Goal: Check status: Check status

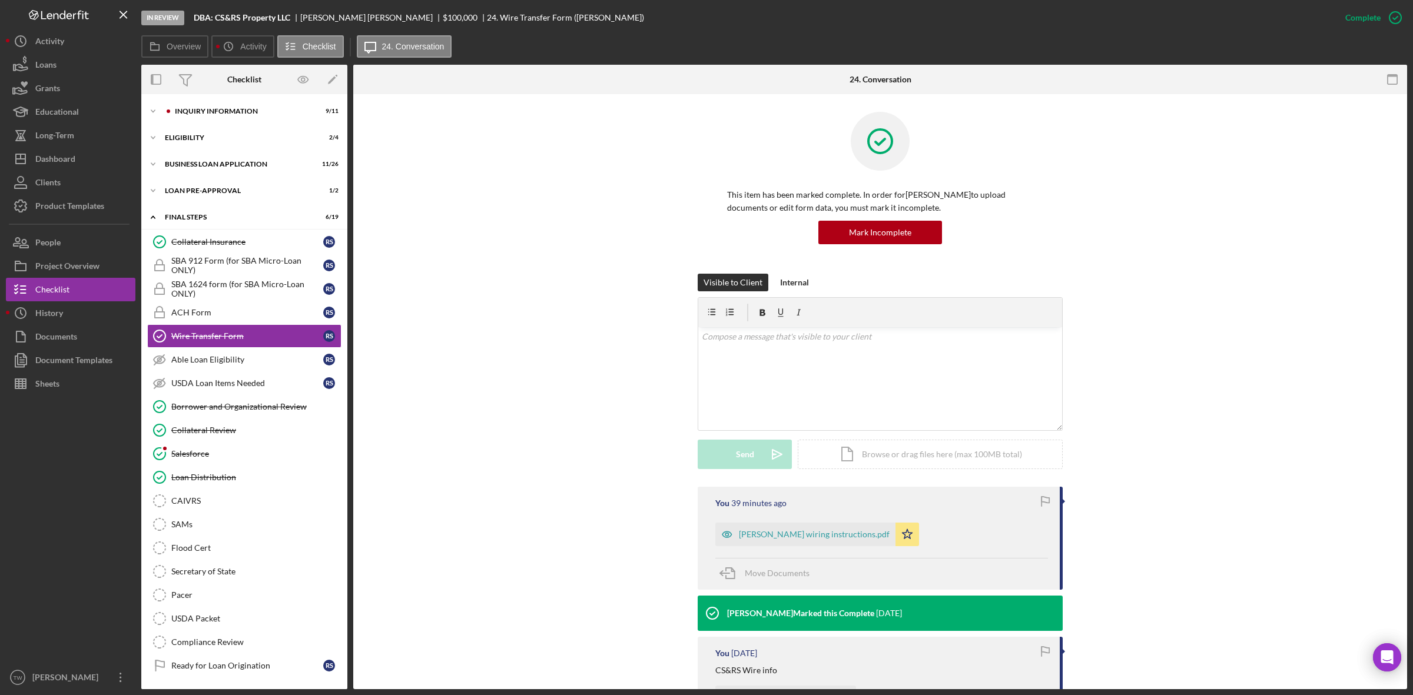
scroll to position [147, 0]
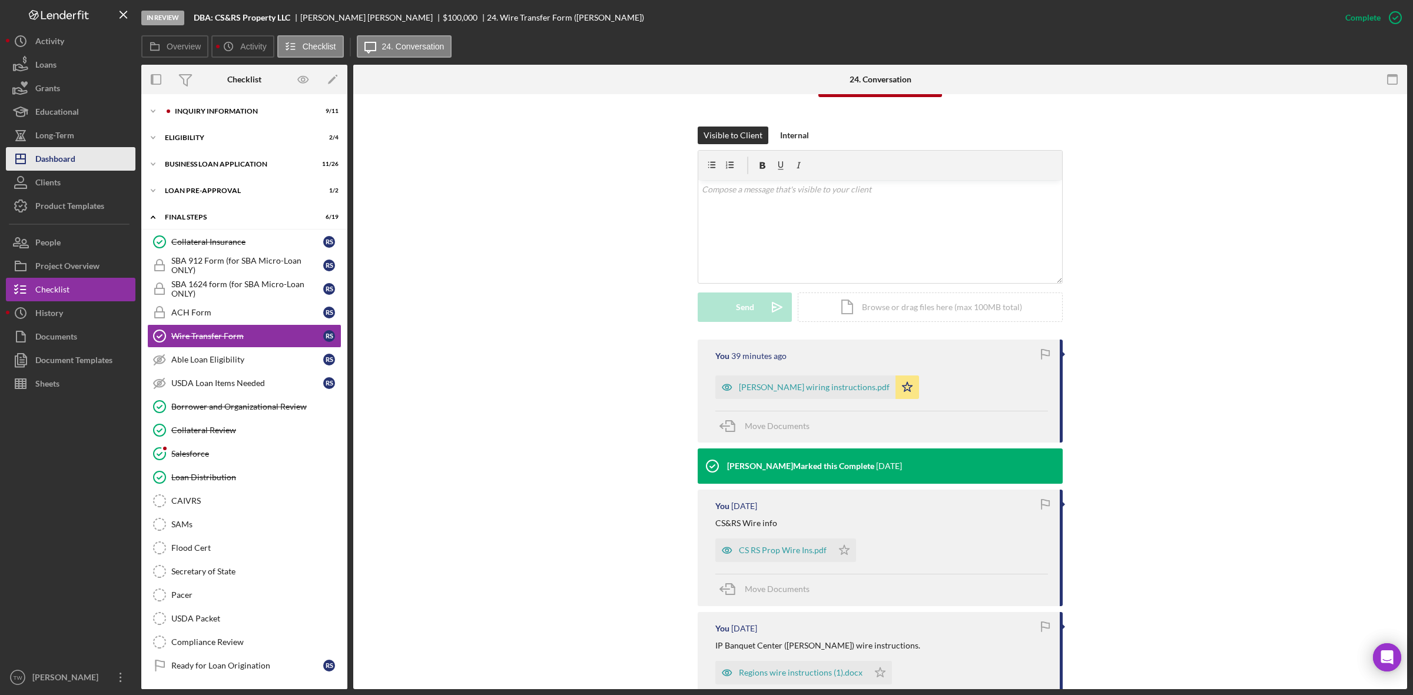
click at [69, 165] on div "Dashboard" at bounding box center [55, 160] width 40 height 26
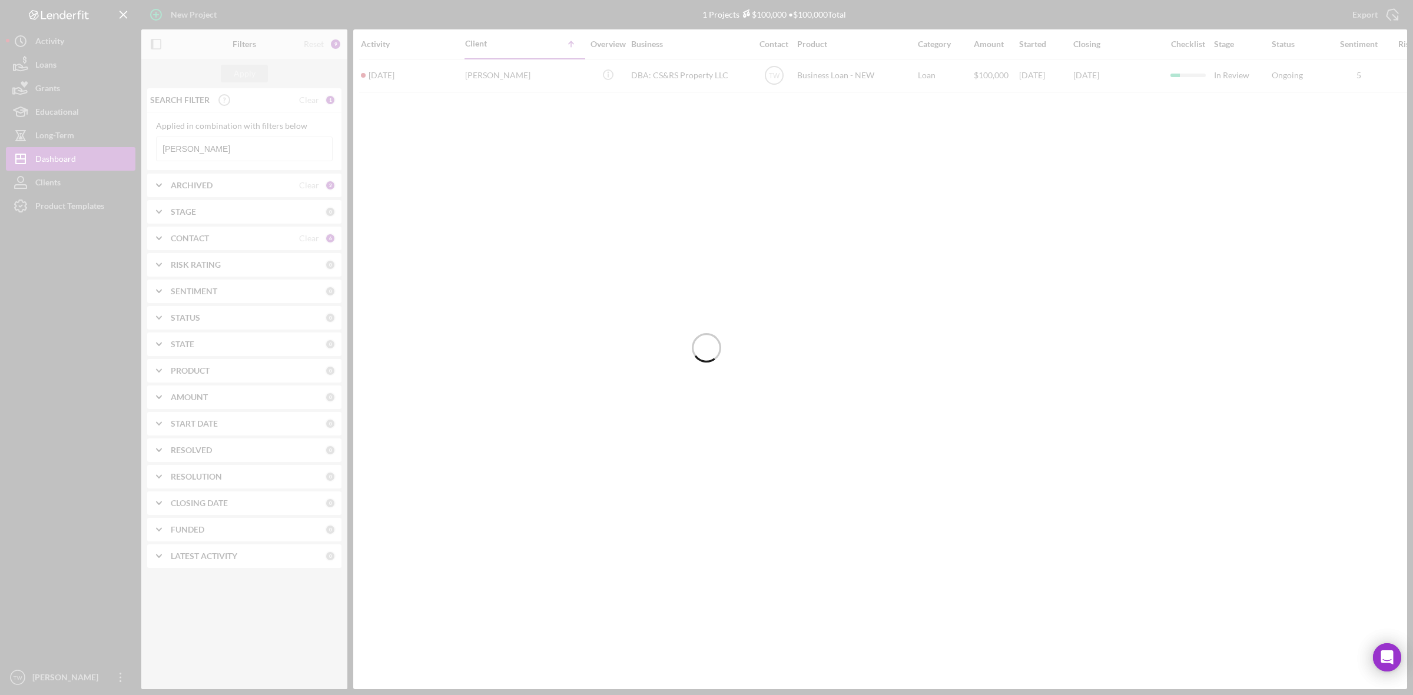
click at [206, 153] on div at bounding box center [706, 347] width 1413 height 695
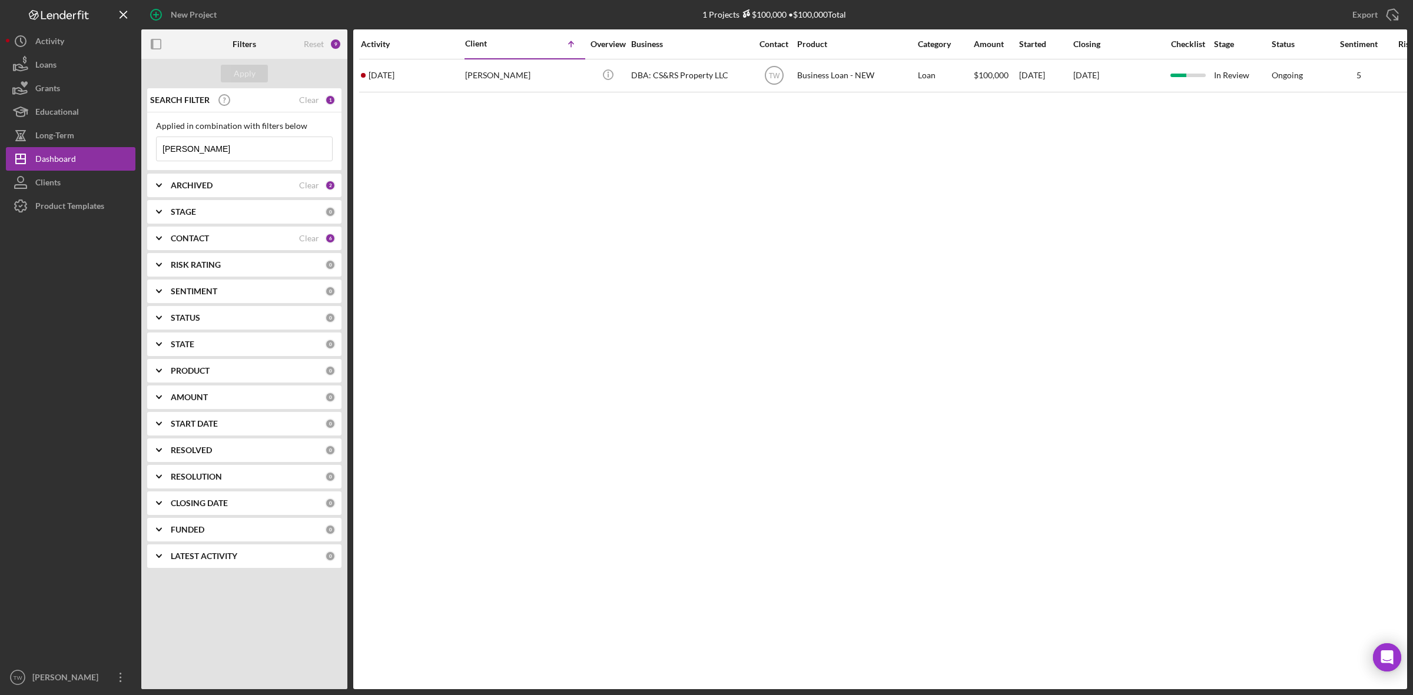
click at [206, 153] on input "[PERSON_NAME]" at bounding box center [244, 149] width 175 height 24
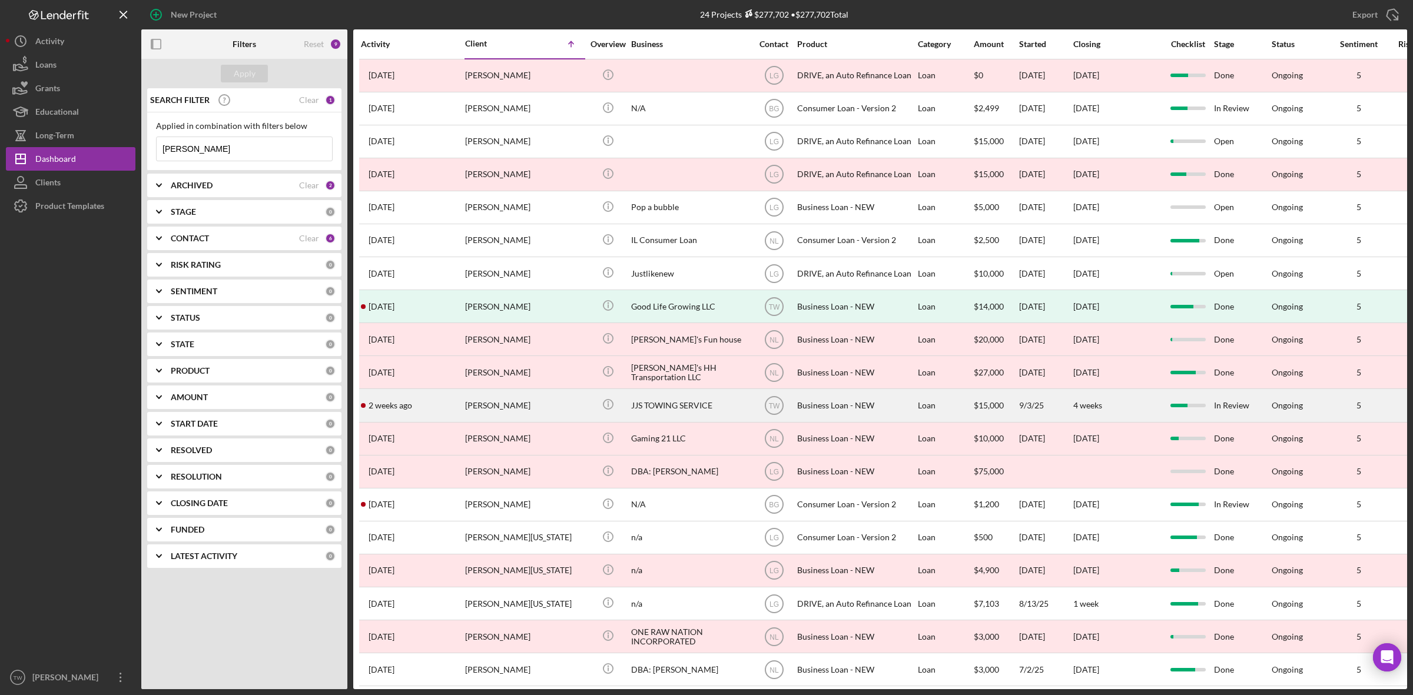
type input "[PERSON_NAME]"
click at [494, 413] on div "[PERSON_NAME]" at bounding box center [524, 405] width 118 height 31
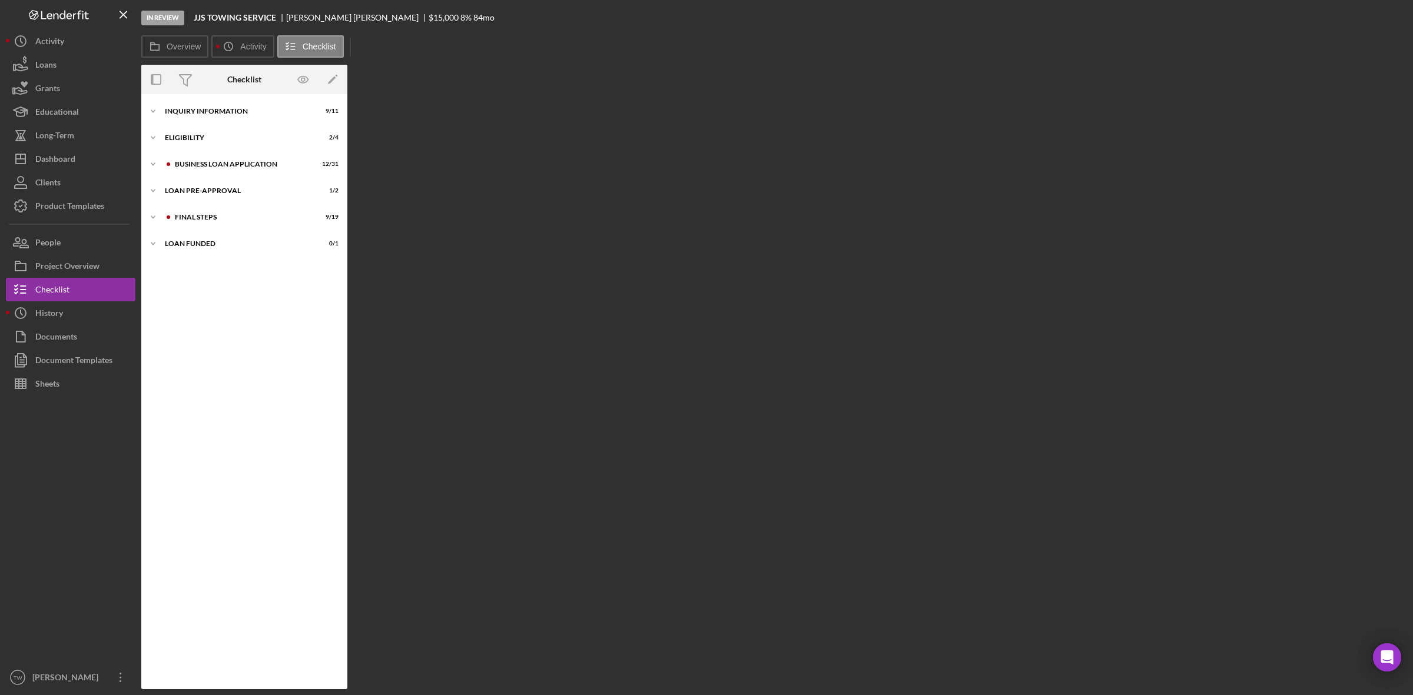
scroll to position [316, 0]
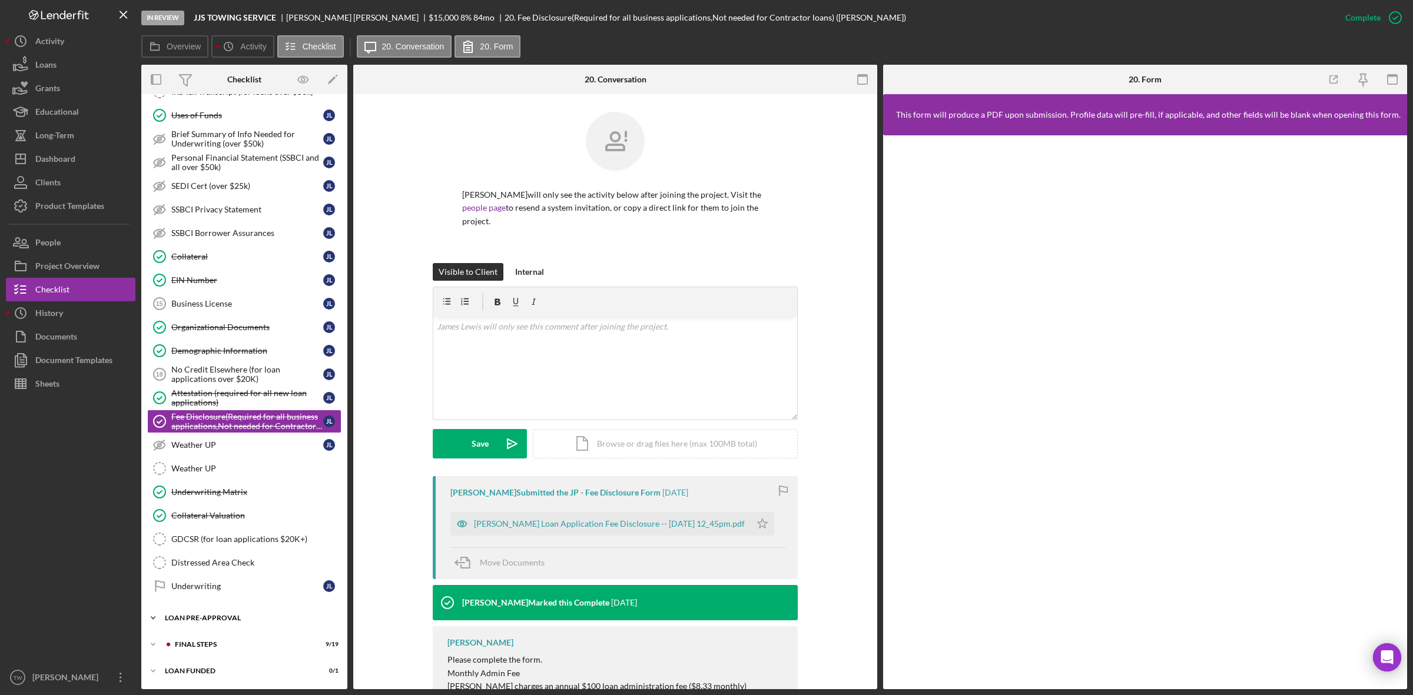
click at [205, 624] on div "Icon/Expander LOAN PRE-APPROVAL 1 / 2" at bounding box center [244, 618] width 206 height 24
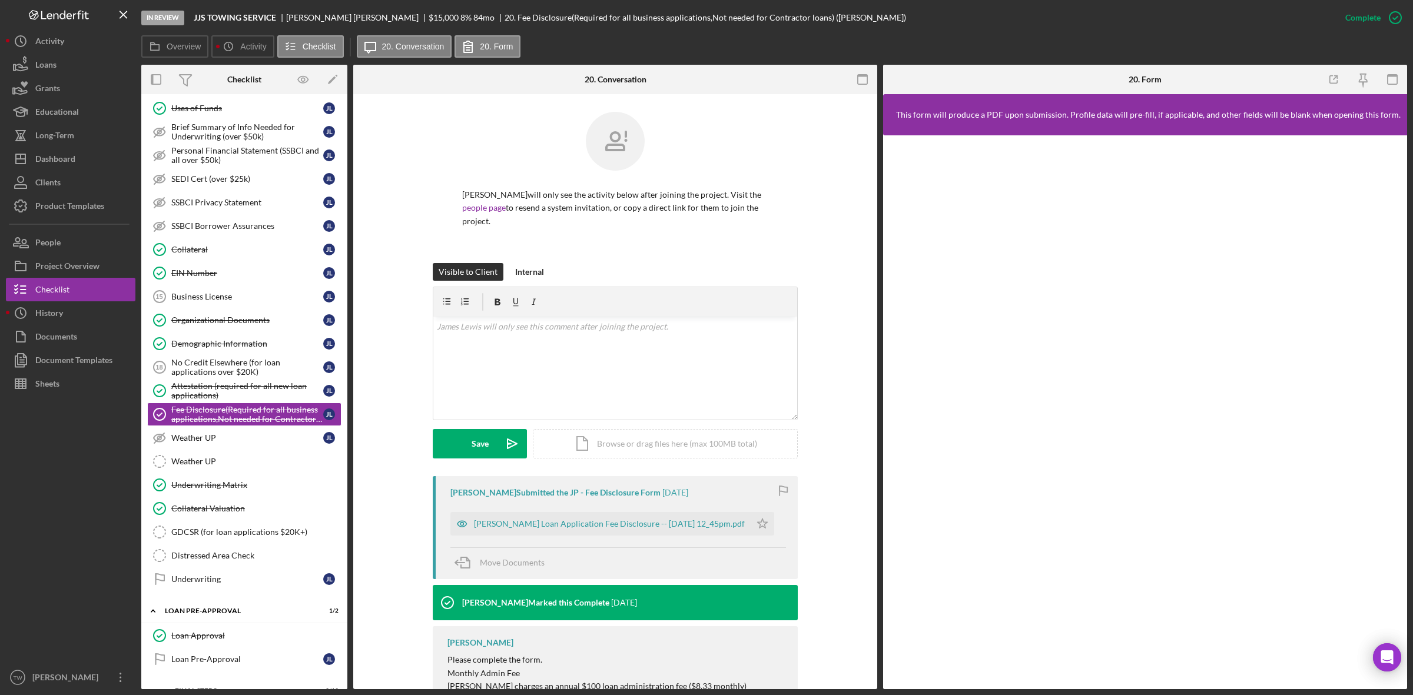
scroll to position [372, 0]
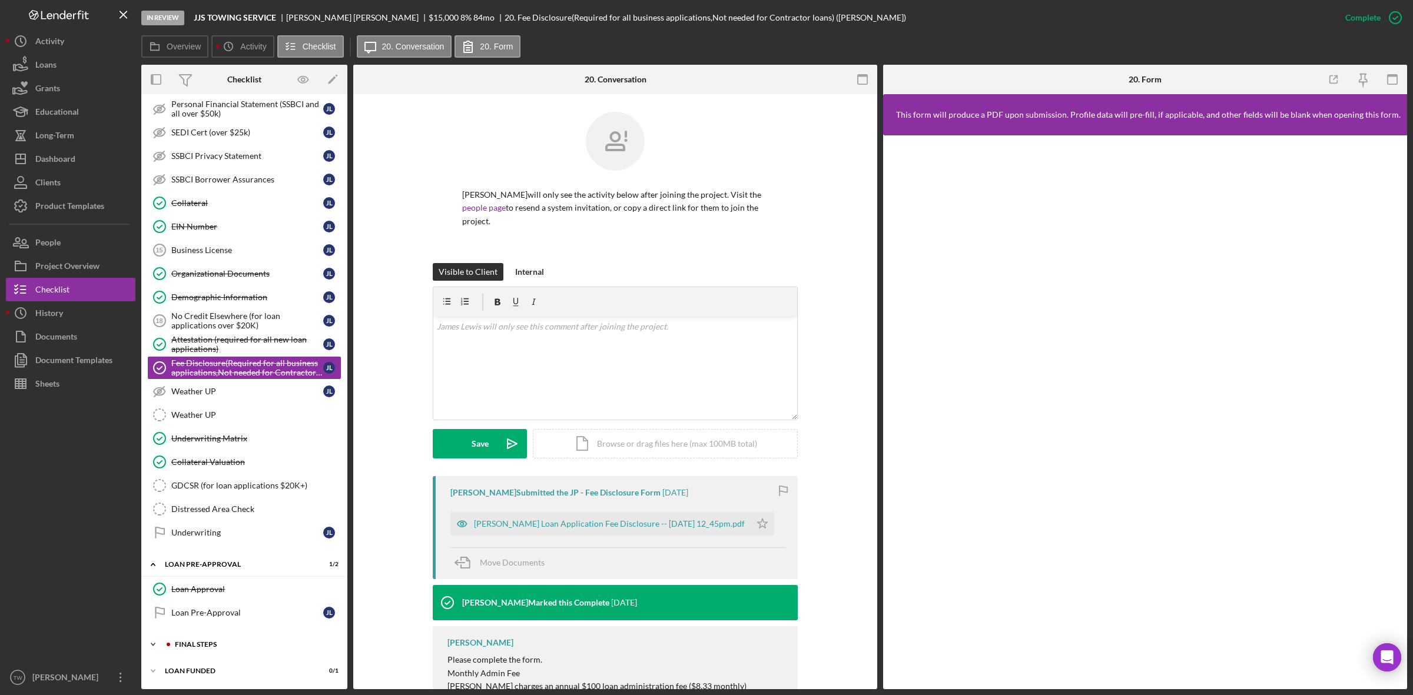
click at [191, 649] on div "Icon/Expander FINAL STEPS 9 / 19" at bounding box center [244, 645] width 206 height 24
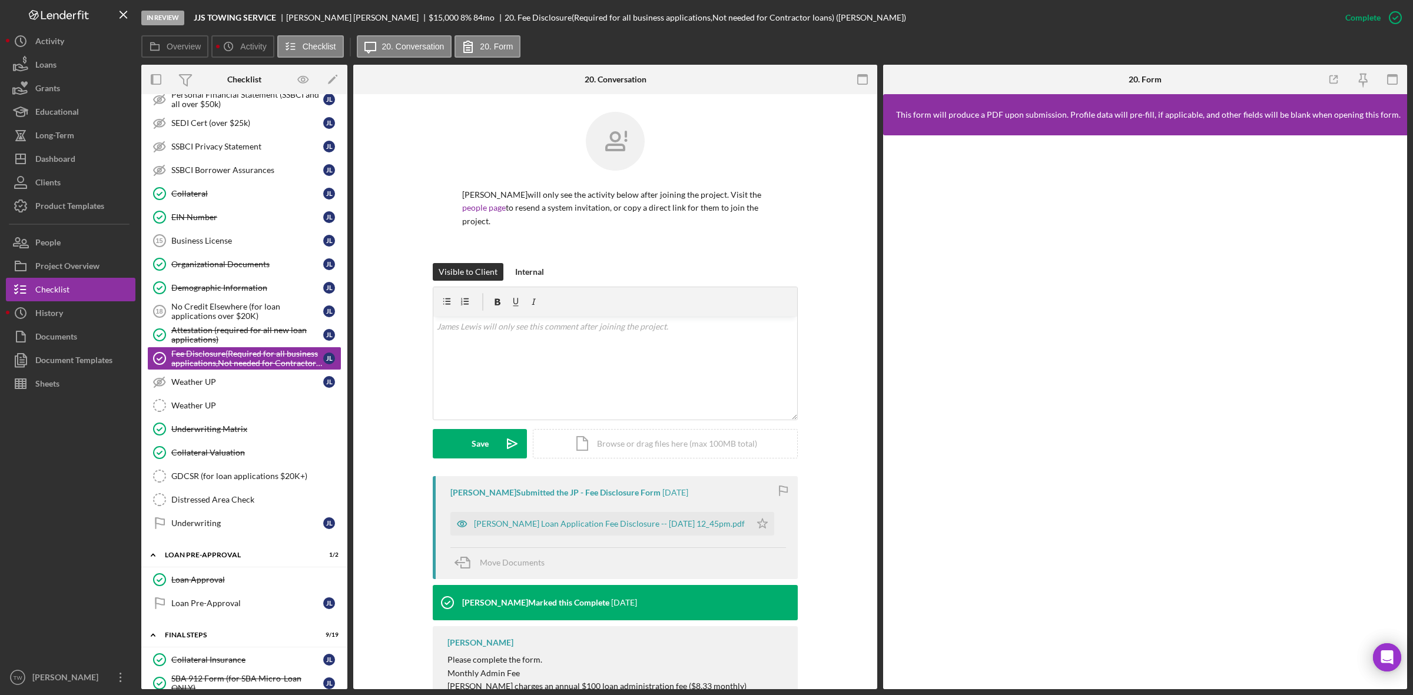
scroll to position [446, 0]
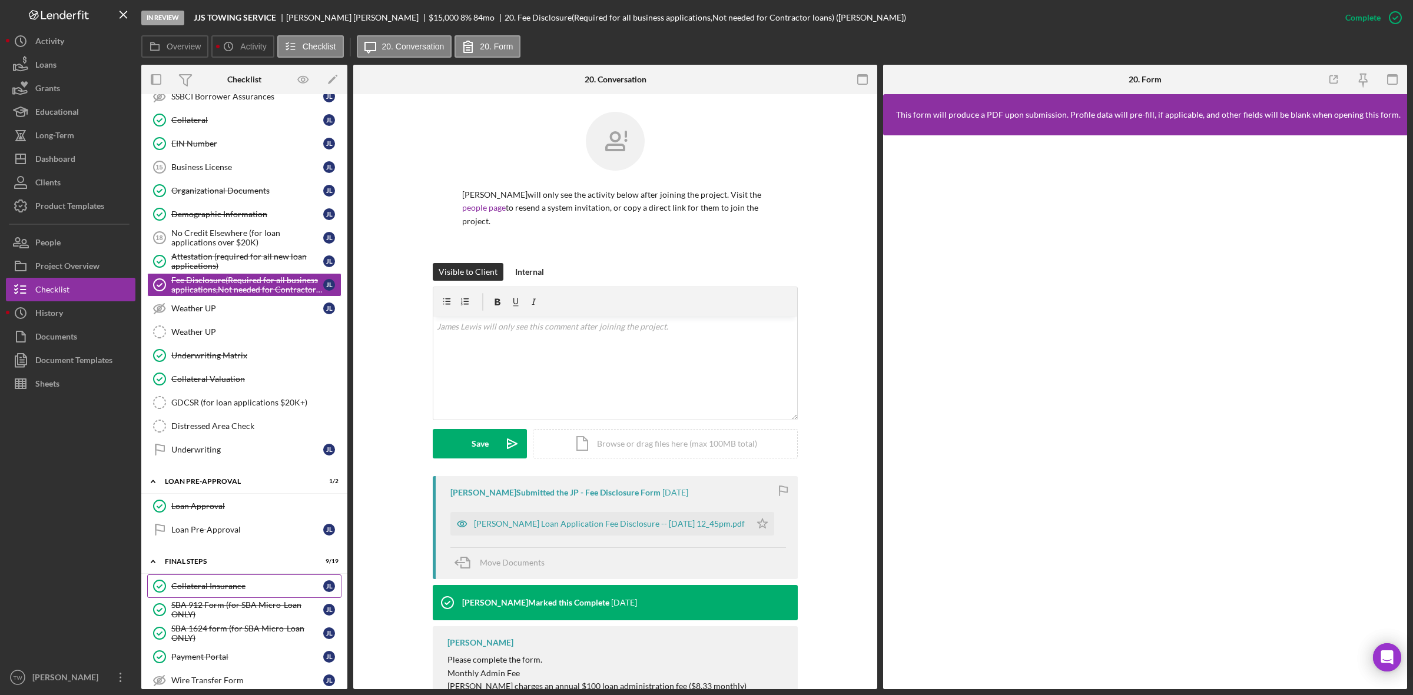
click at [205, 591] on div "Collateral Insurance" at bounding box center [247, 586] width 152 height 9
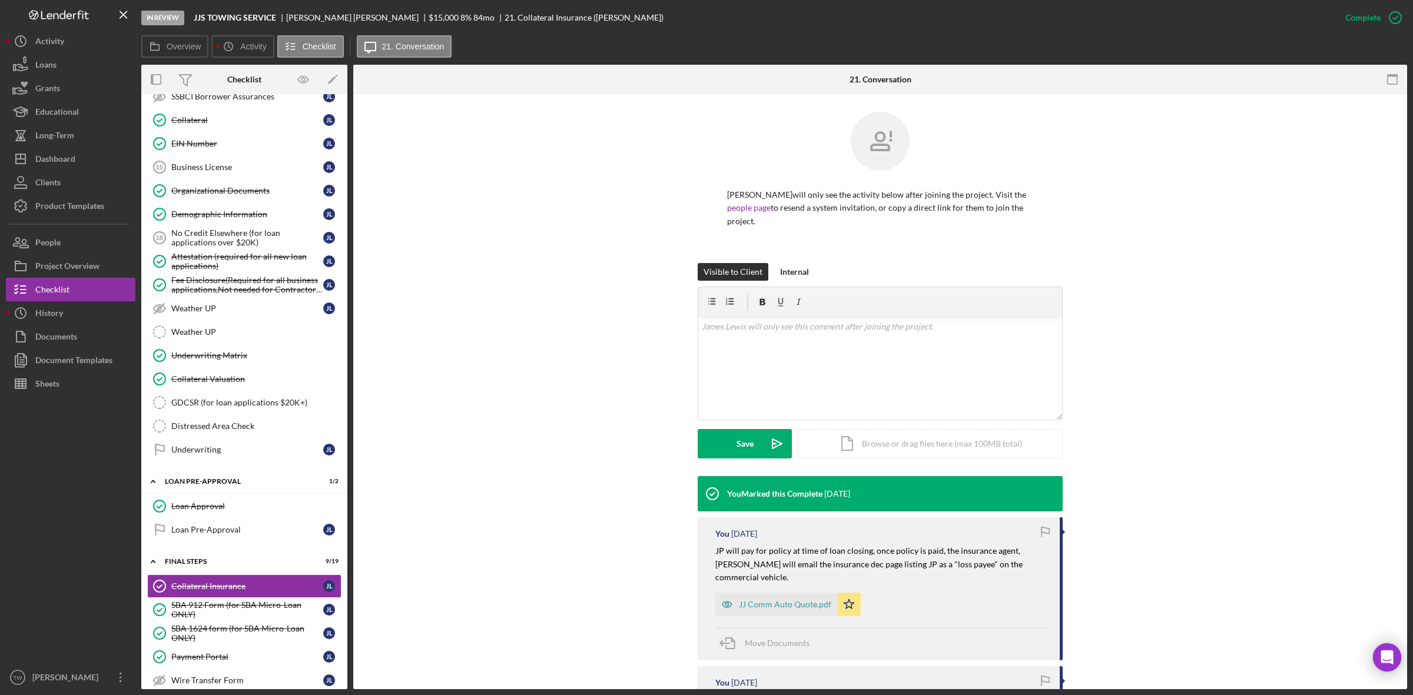
scroll to position [294, 0]
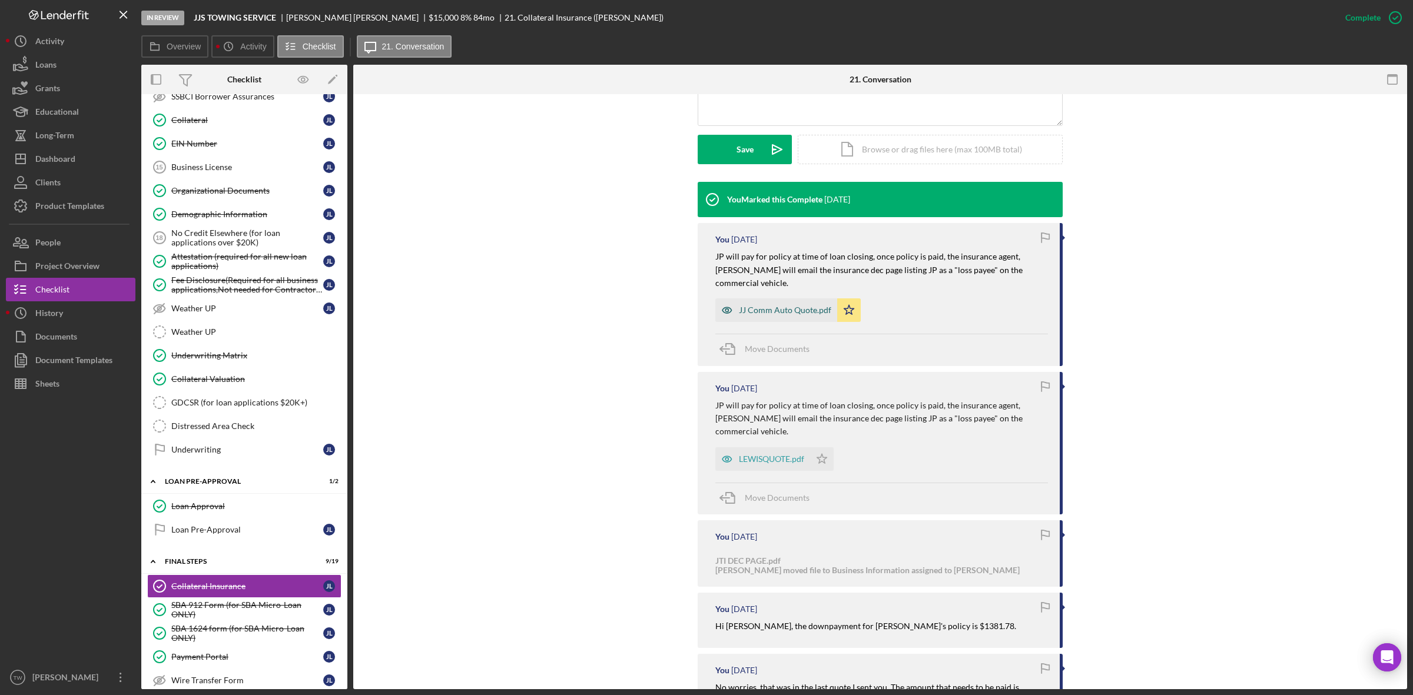
click at [789, 305] on div "JJ Comm Auto Quote.pdf" at bounding box center [785, 309] width 92 height 9
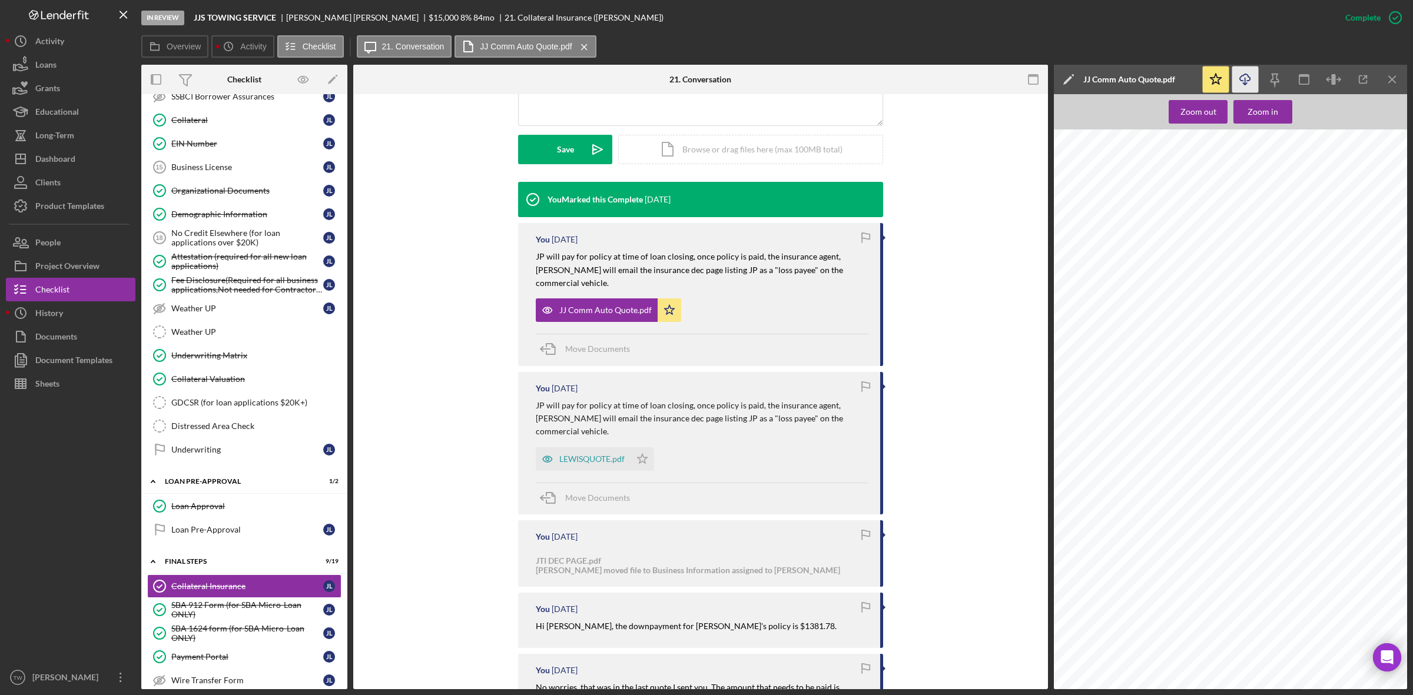
click at [1251, 75] on icon "Icon/Download" at bounding box center [1245, 80] width 26 height 26
click at [583, 447] on div "LEWISQUOTE.pdf" at bounding box center [583, 459] width 95 height 24
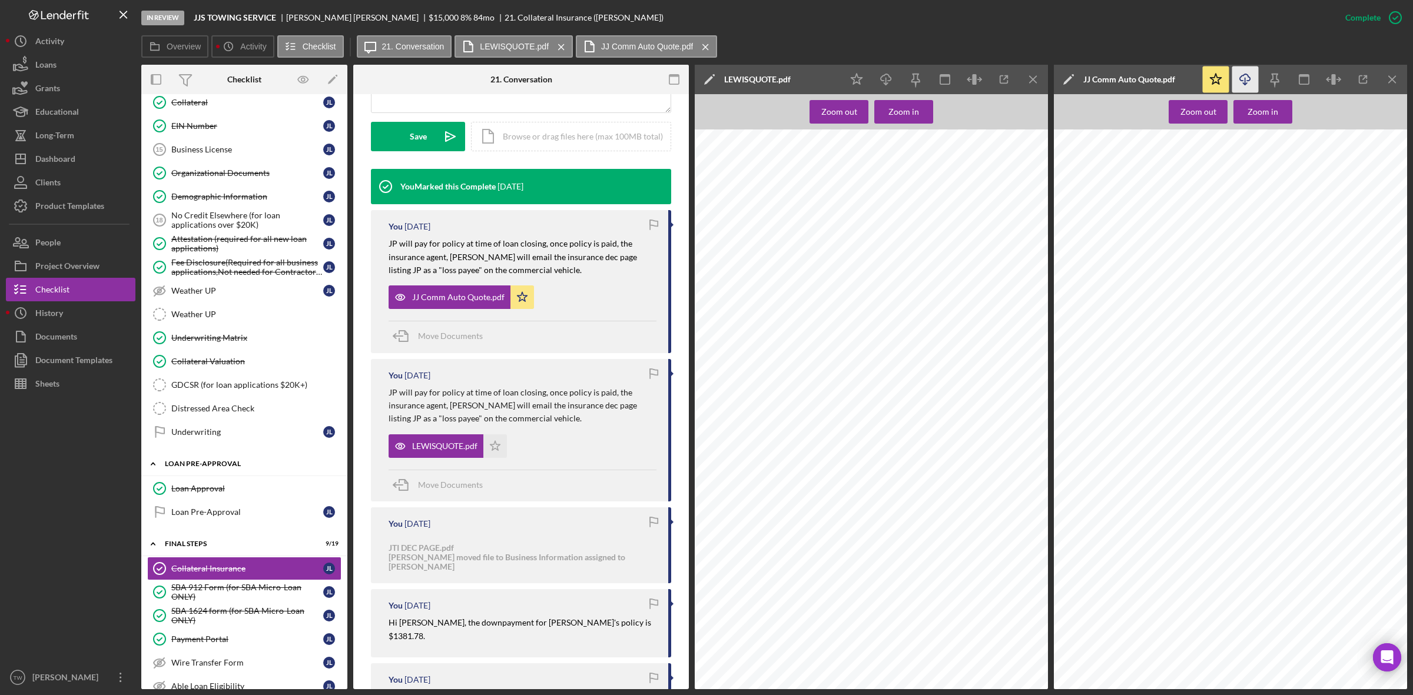
scroll to position [316, 0]
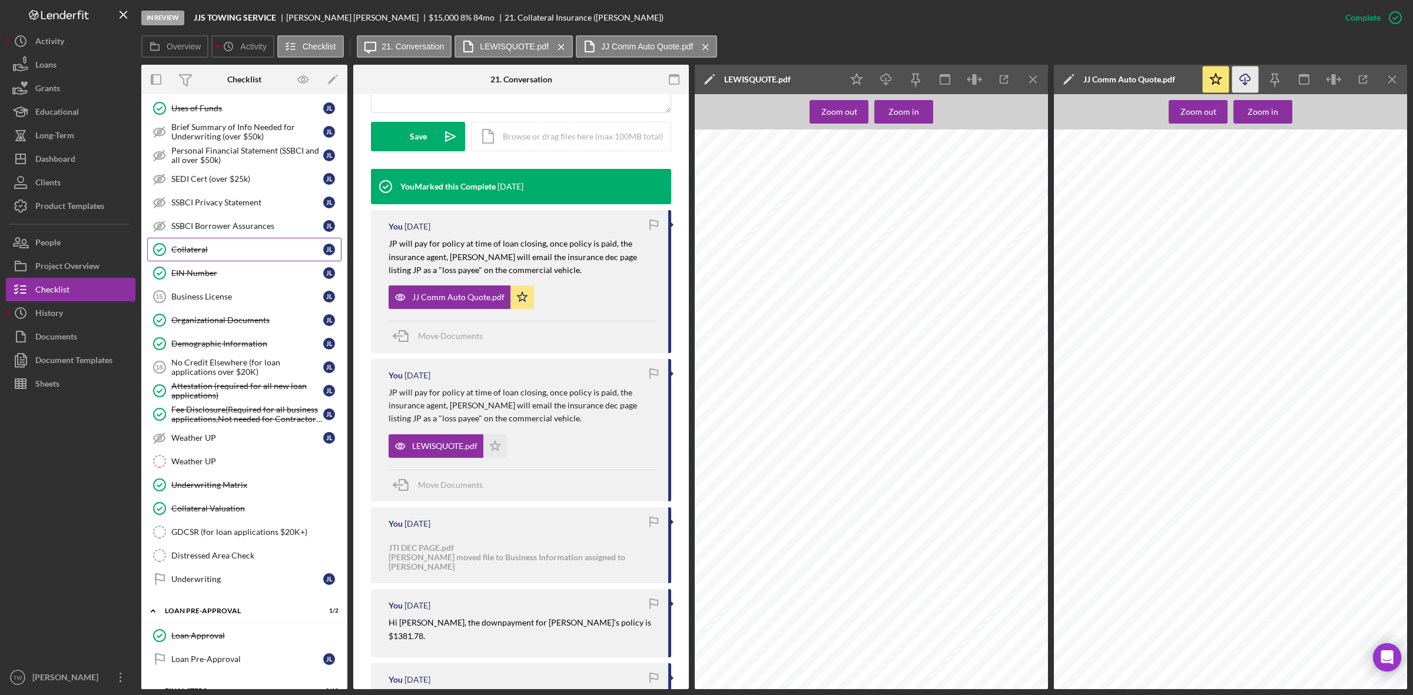
click at [212, 251] on div "Collateral" at bounding box center [247, 249] width 152 height 9
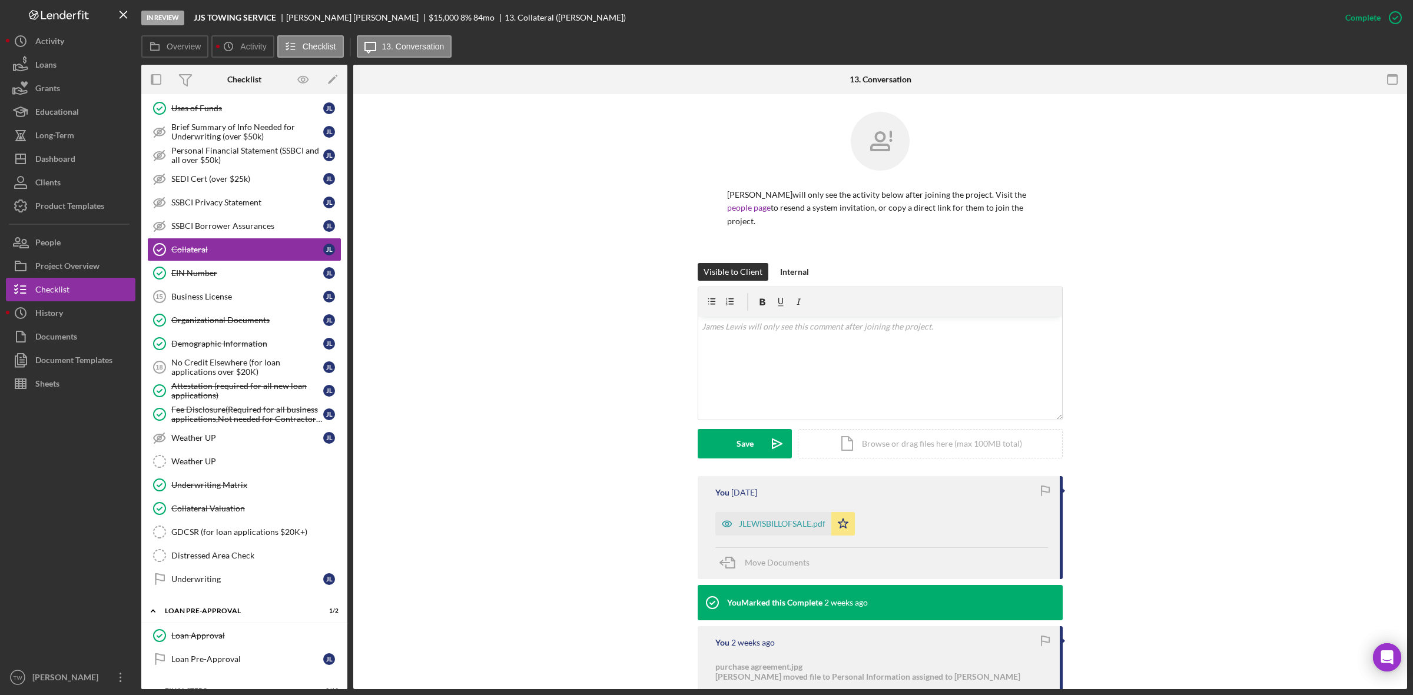
scroll to position [119, 0]
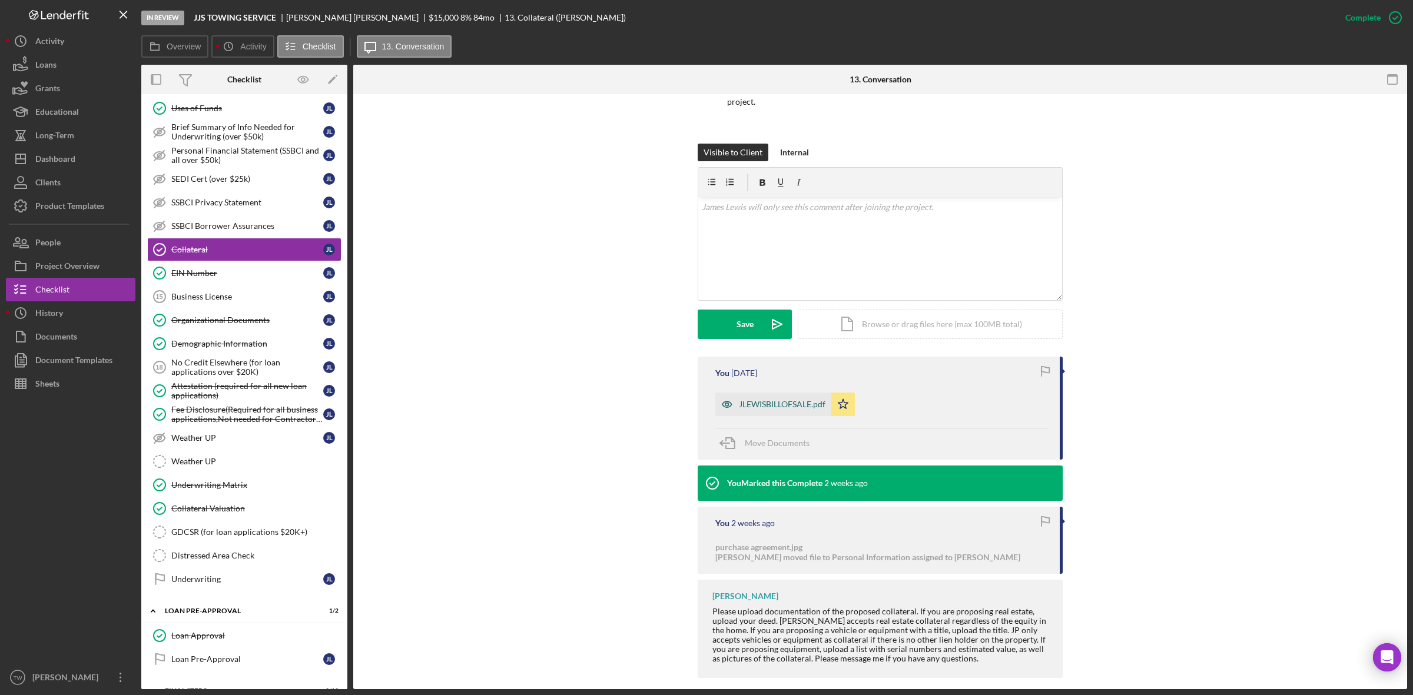
click at [757, 400] on div "JLEWISBILLOFSALE.pdf" at bounding box center [782, 404] width 87 height 9
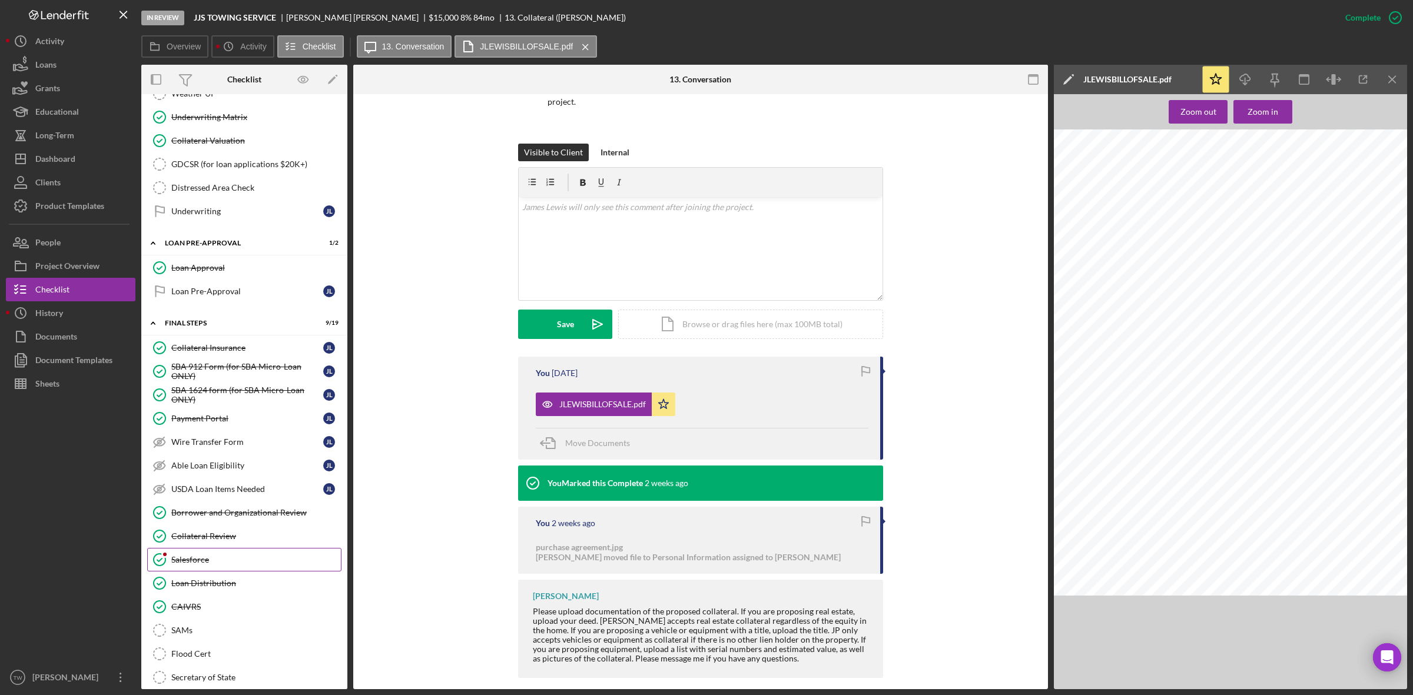
scroll to position [610, 0]
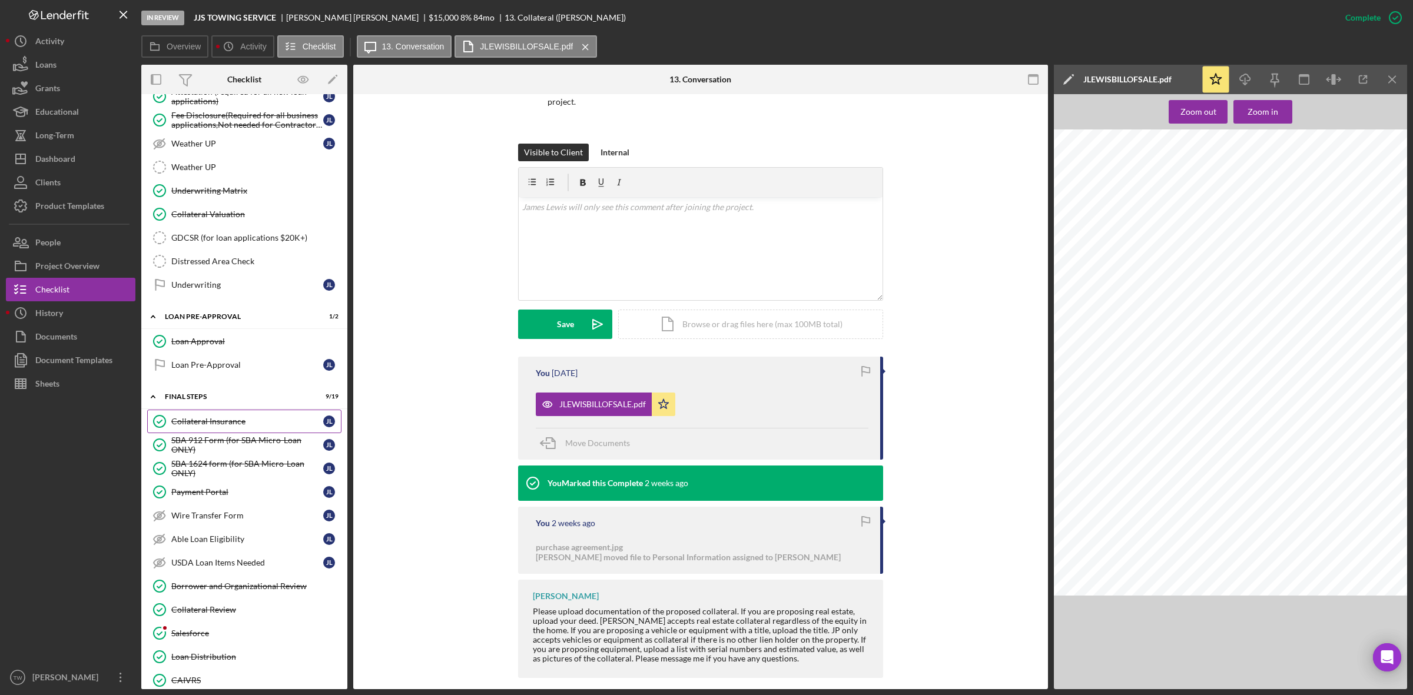
click at [225, 426] on div "Collateral Insurance" at bounding box center [247, 421] width 152 height 9
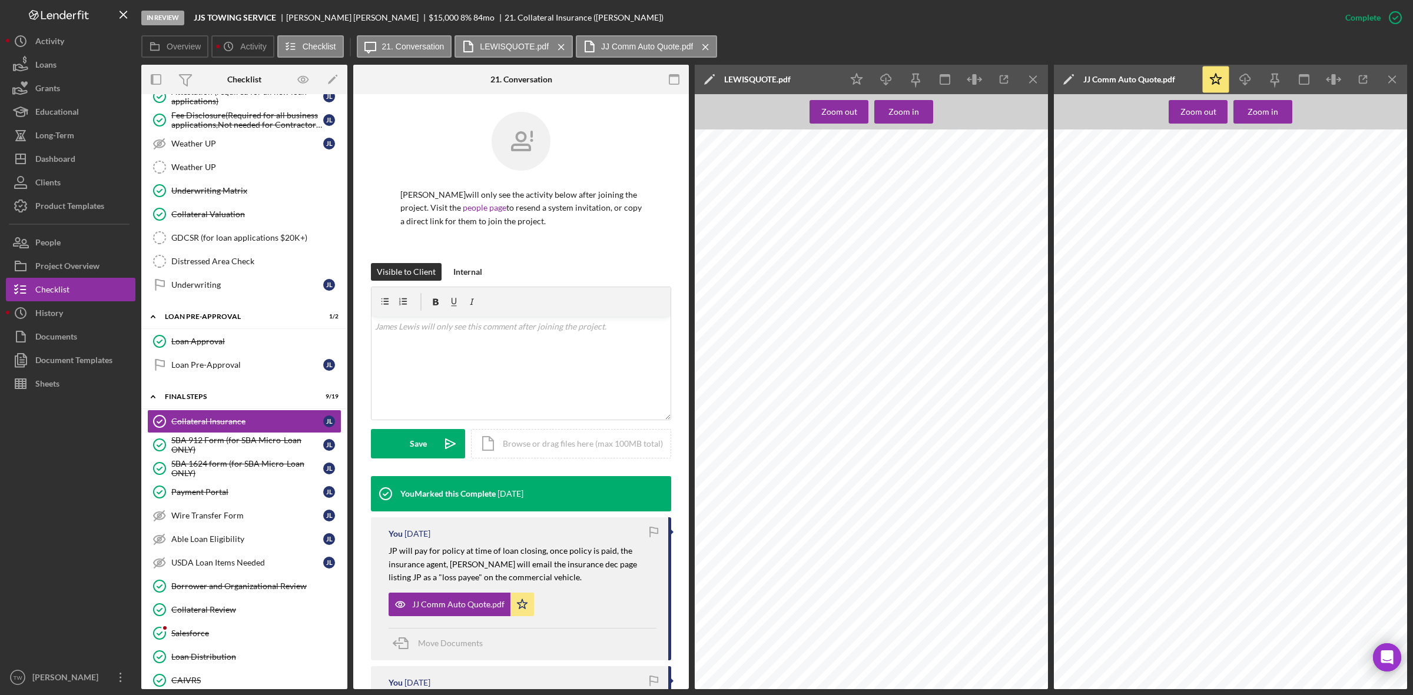
scroll to position [221, 0]
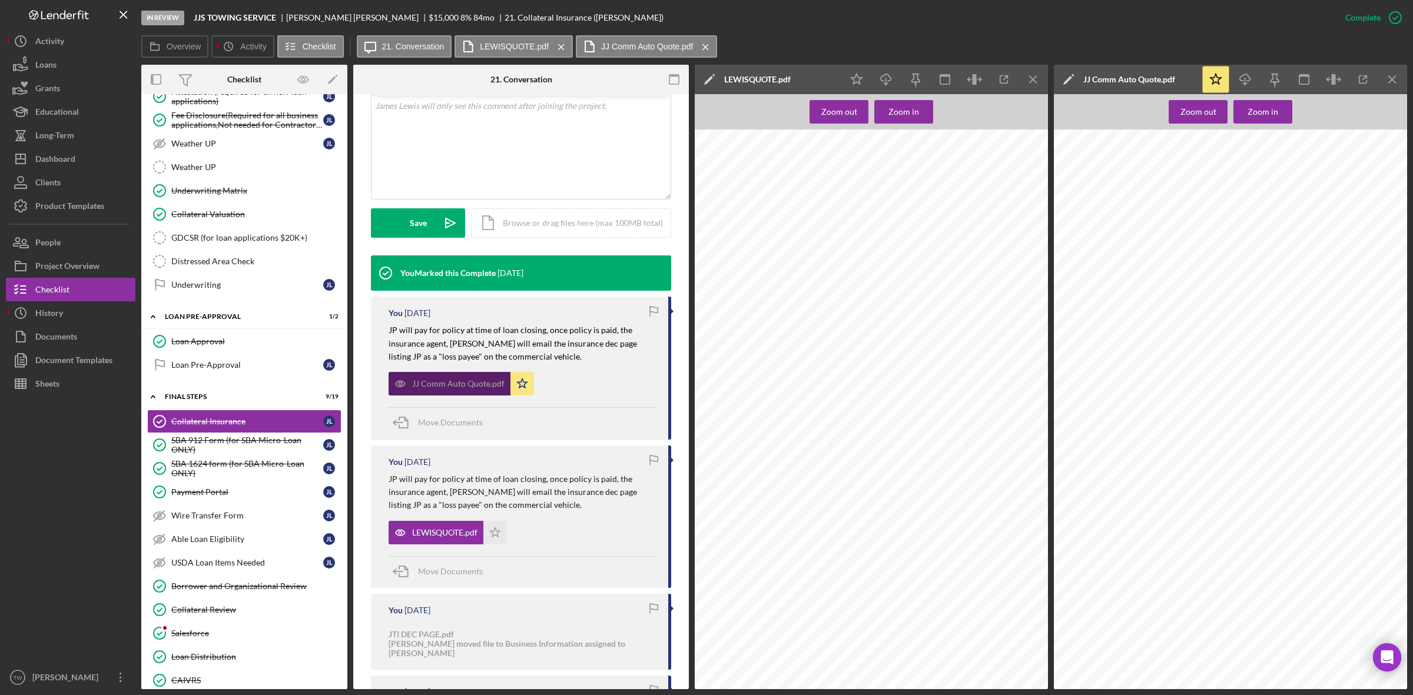
click at [415, 381] on div "JJ Comm Auto Quote.pdf" at bounding box center [458, 383] width 92 height 9
